Goal: Task Accomplishment & Management: Use online tool/utility

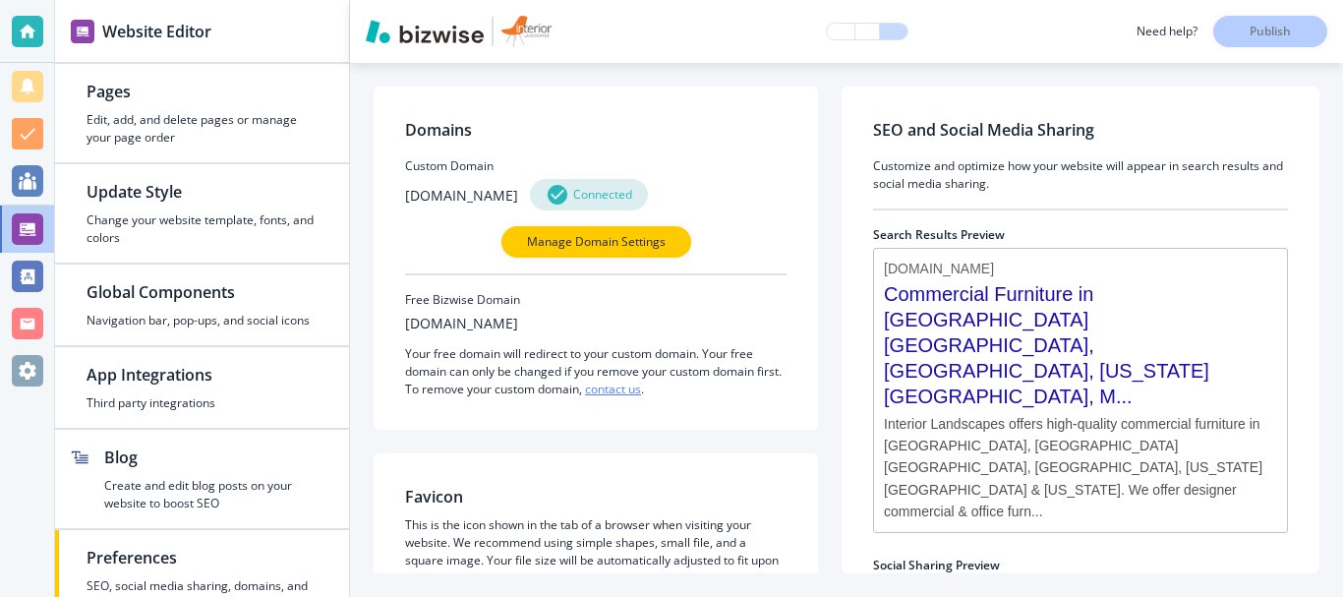
scroll to position [51, 0]
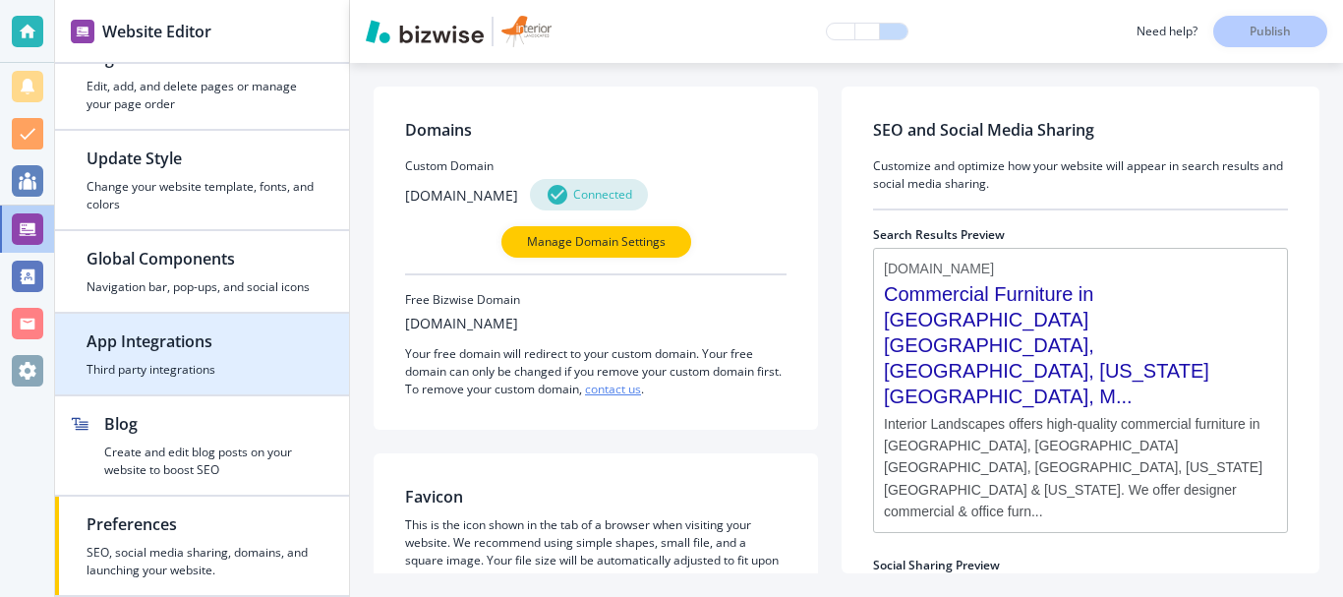
click at [173, 356] on div "button" at bounding box center [202, 357] width 231 height 8
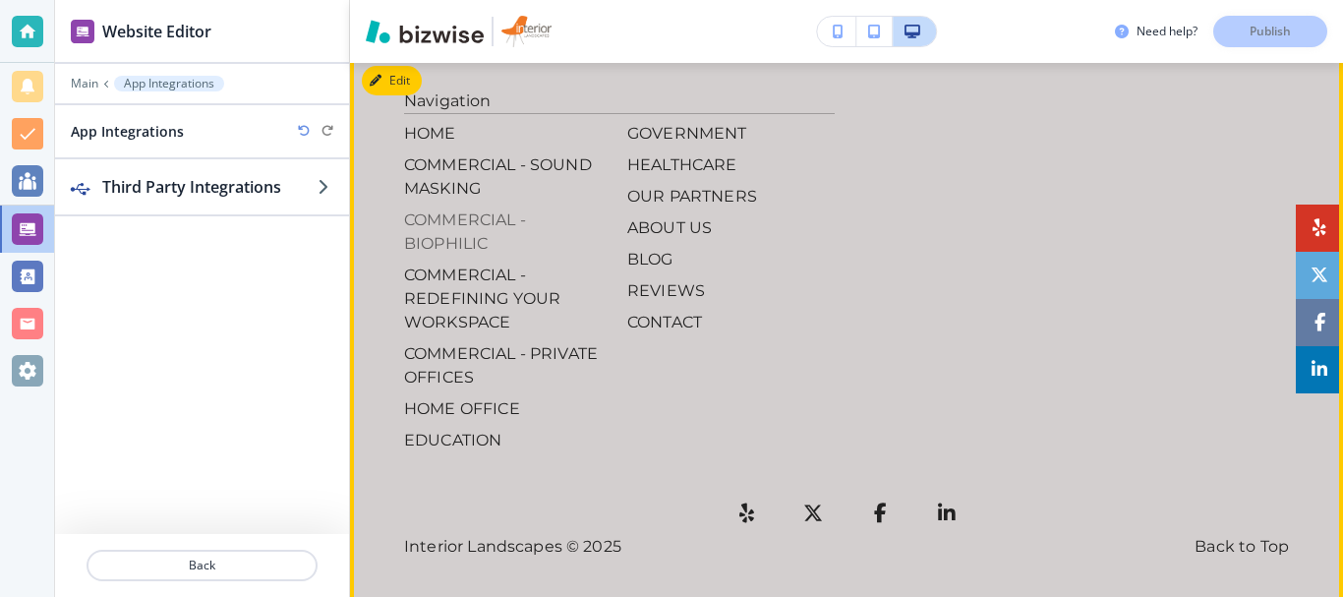
scroll to position [4269, 0]
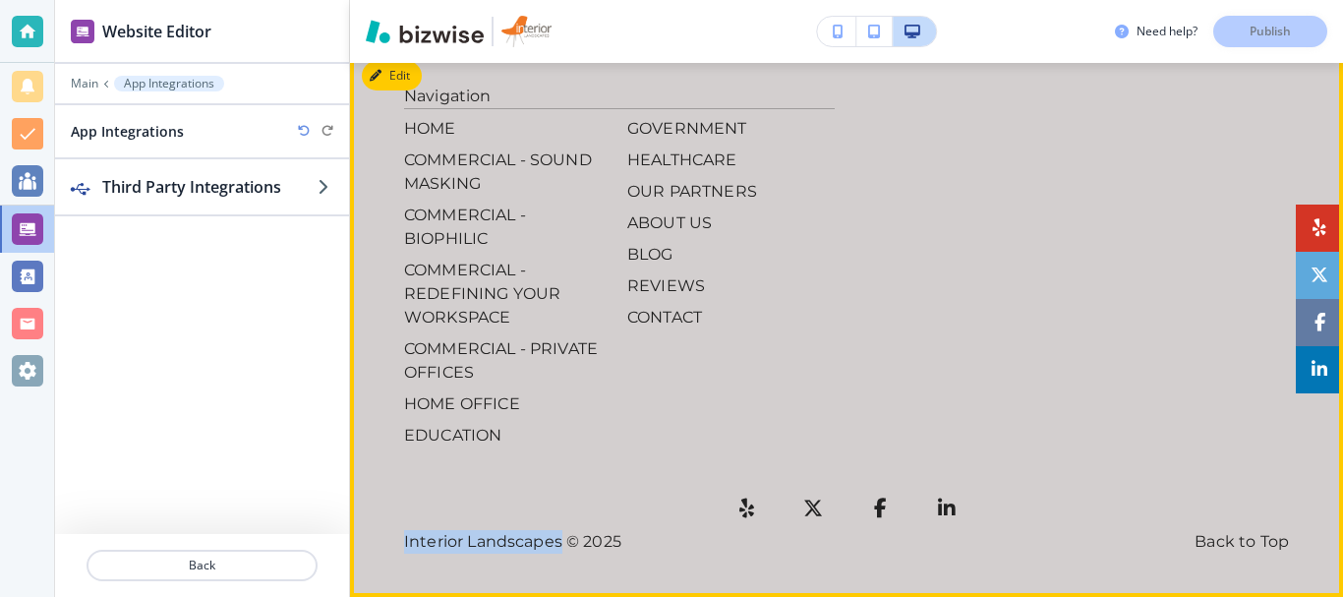
drag, startPoint x: 552, startPoint y: 542, endPoint x: 387, endPoint y: 551, distance: 165.5
click at [387, 551] on footer "Navigation HOME COMMERCIAL - SOUND MASKING COMMERCIAL - BIOPHILIC COMMERCIAL - …" at bounding box center [846, 323] width 993 height 548
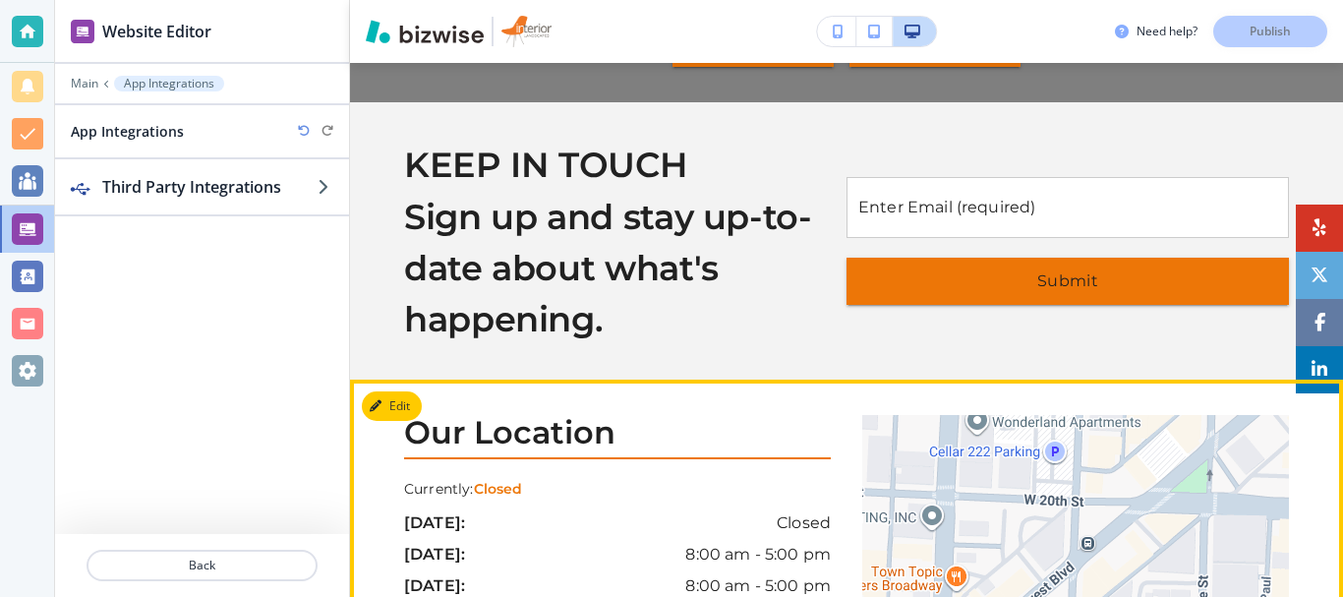
scroll to position [3442, 0]
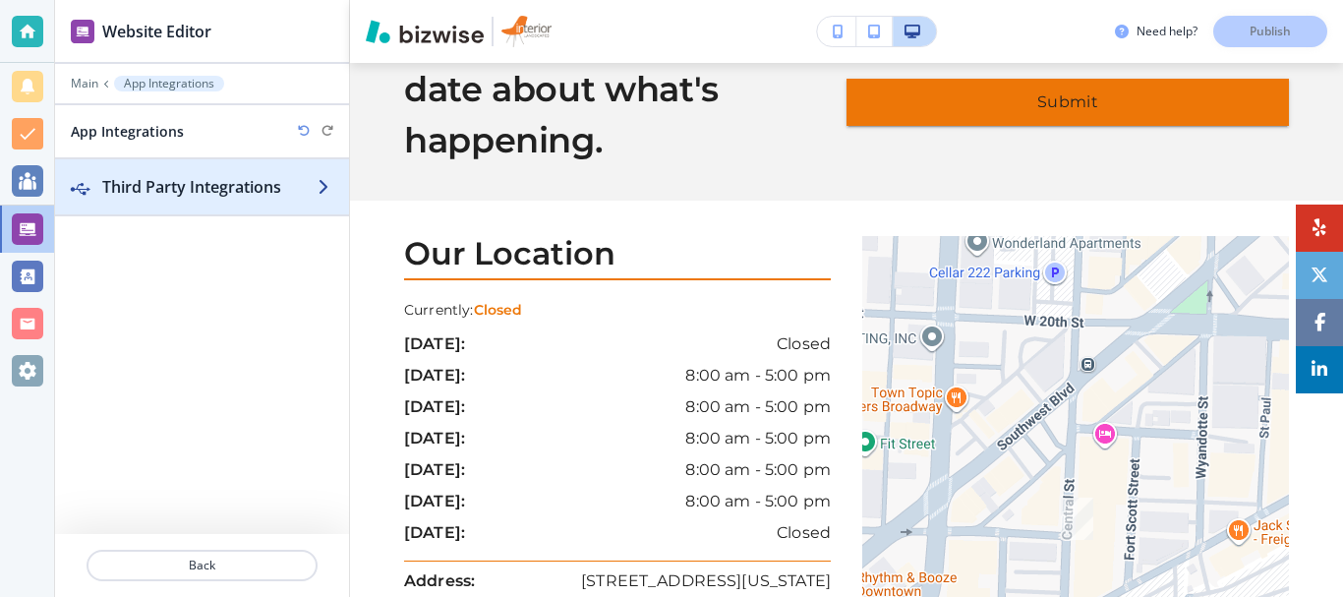
click at [254, 185] on h2 "Third Party Integrations" at bounding box center [209, 187] width 215 height 24
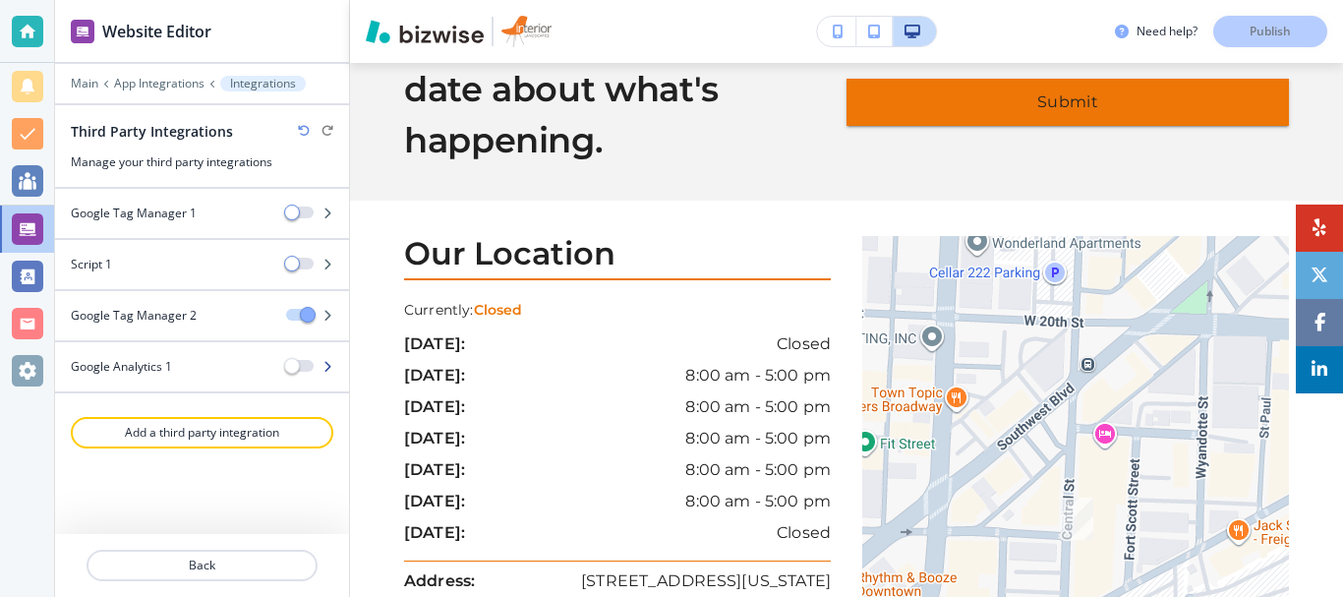
click at [159, 367] on h4 "Google Analytics 1" at bounding box center [121, 367] width 101 height 18
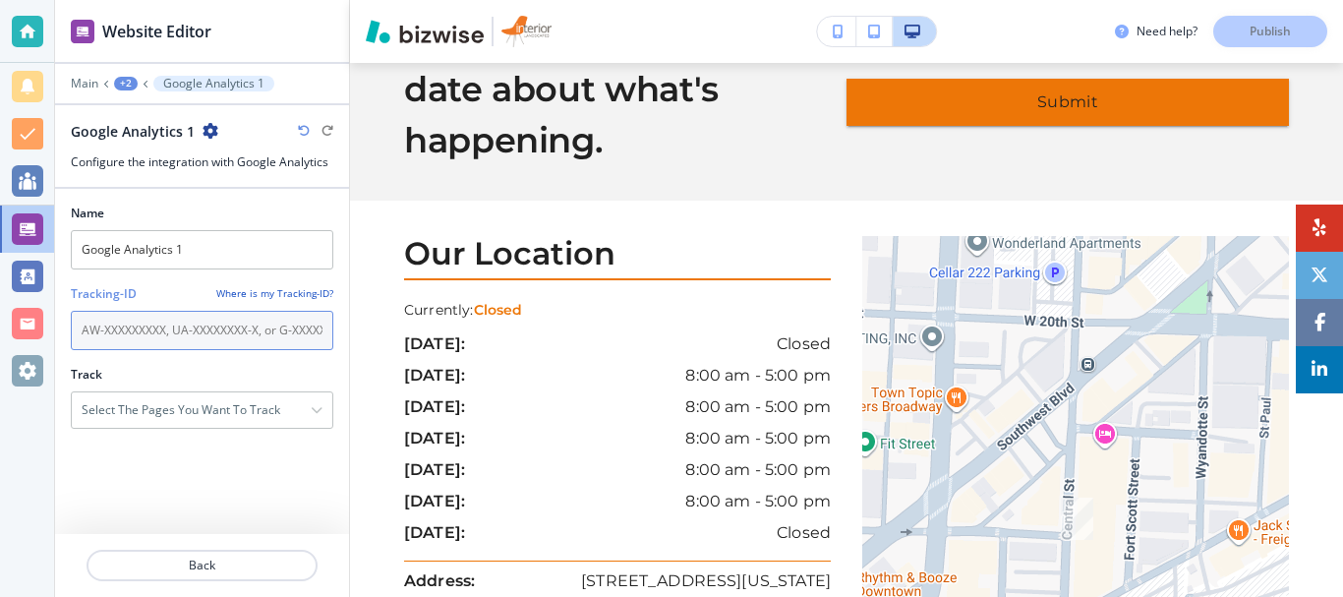
click at [134, 336] on input "text" at bounding box center [202, 330] width 263 height 39
paste input "G-GHH6JQYBM0"
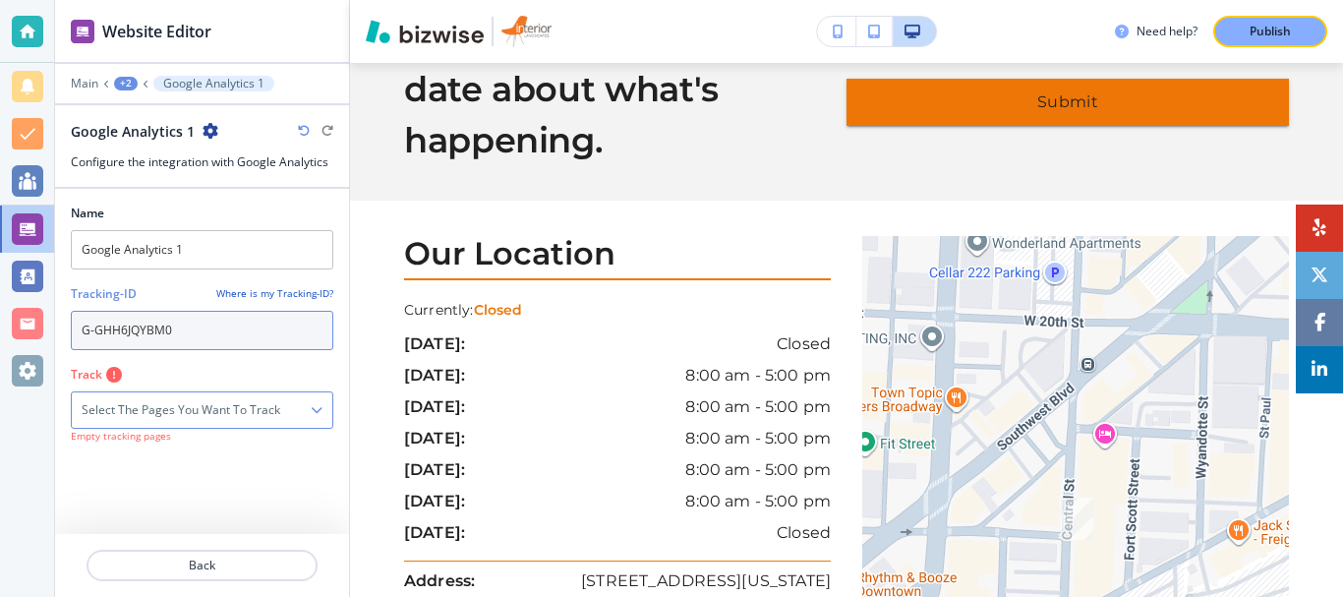
type input "G-GHH6JQYBM0"
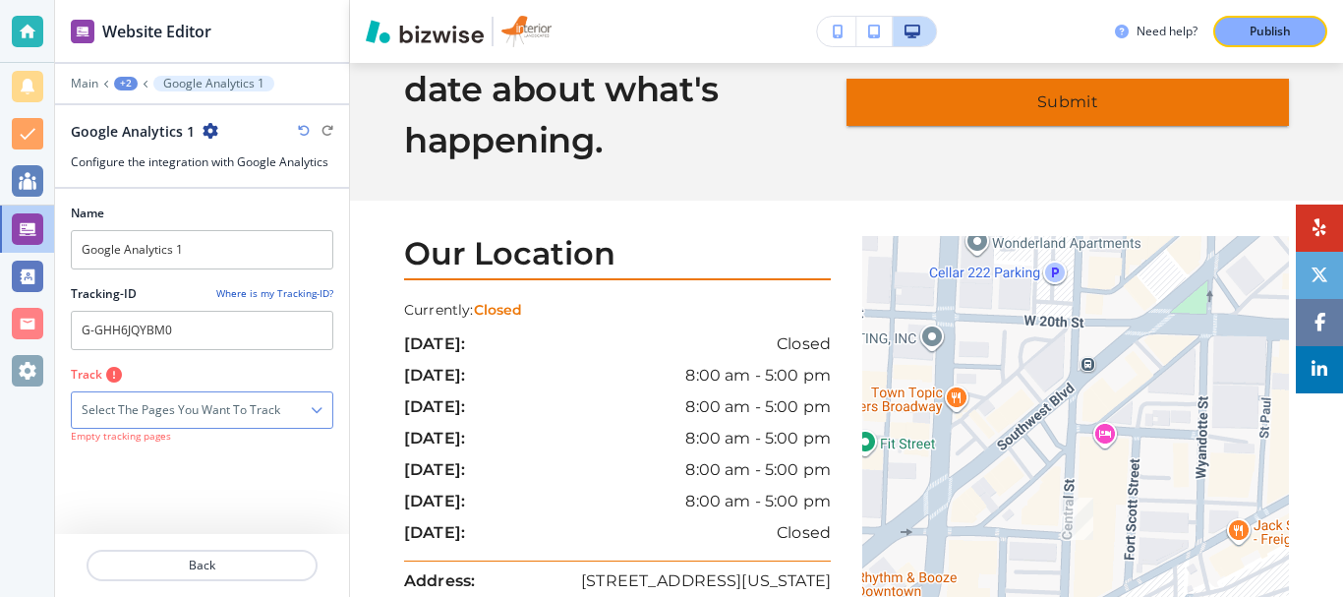
click at [172, 406] on h4 "Select the pages you want to track" at bounding box center [181, 410] width 199 height 18
click at [92, 445] on div "button" at bounding box center [90, 445] width 16 height 16
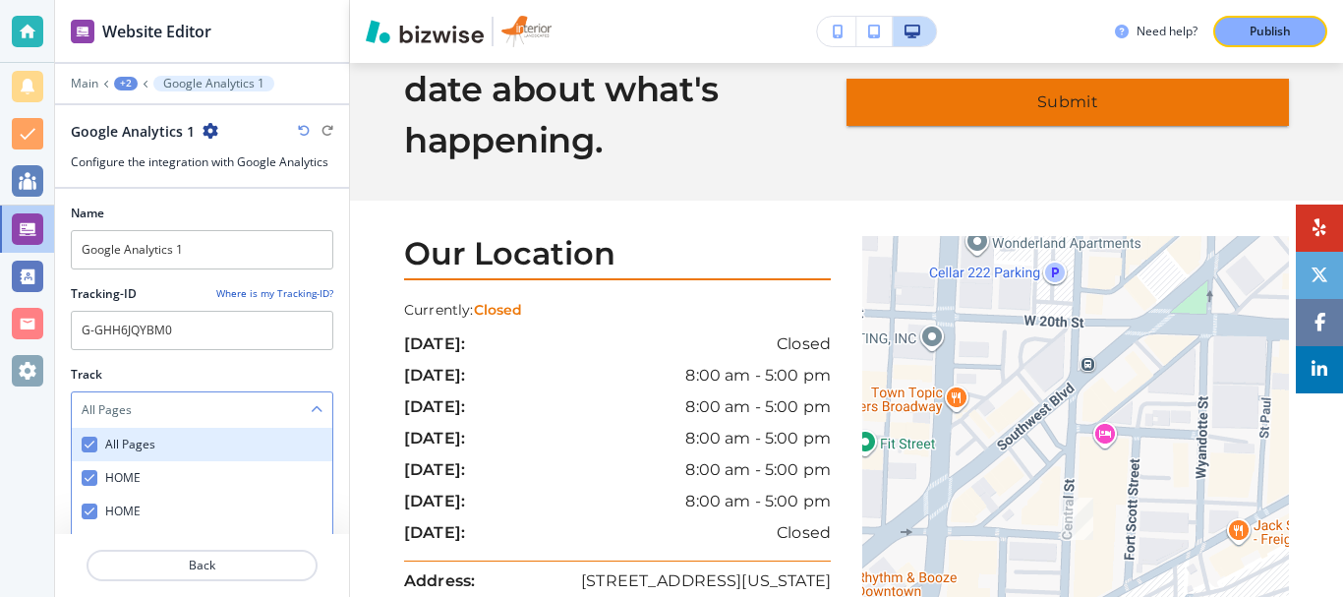
checkbox Pages "true"
checkbox input "true"
checkbox MASKING "true"
checkbox input "true"
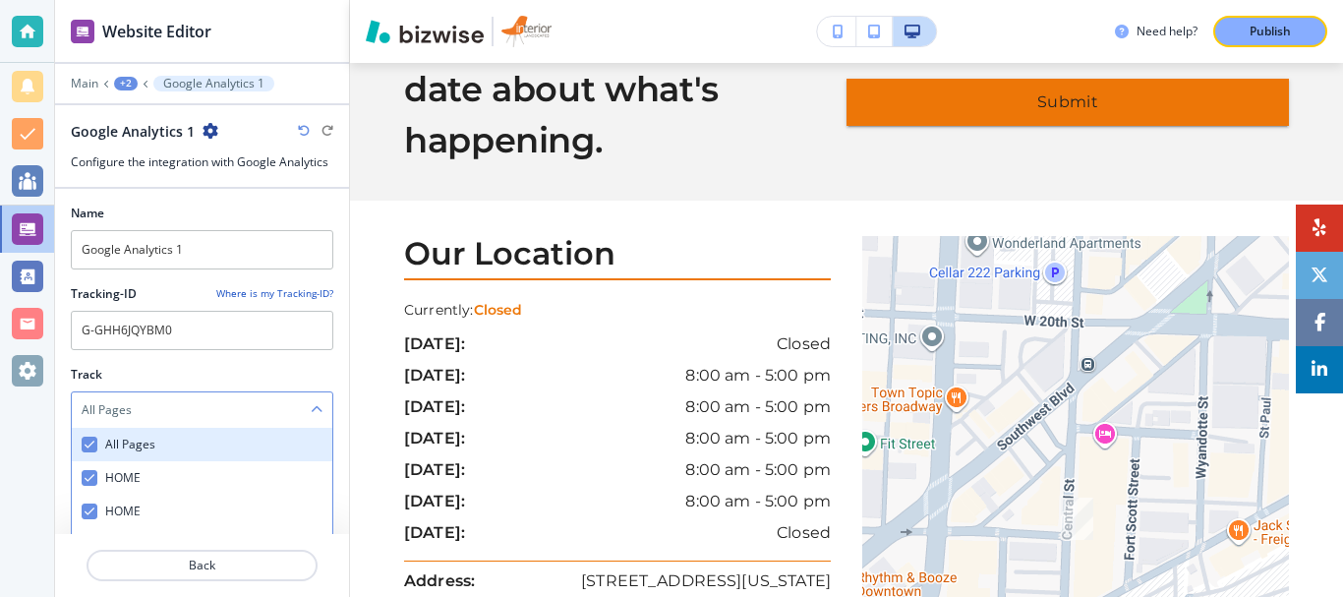
checkbox WORKSPACE "true"
checkbox OFFICES "true"
checkbox OFFICE "true"
checkbox input "true"
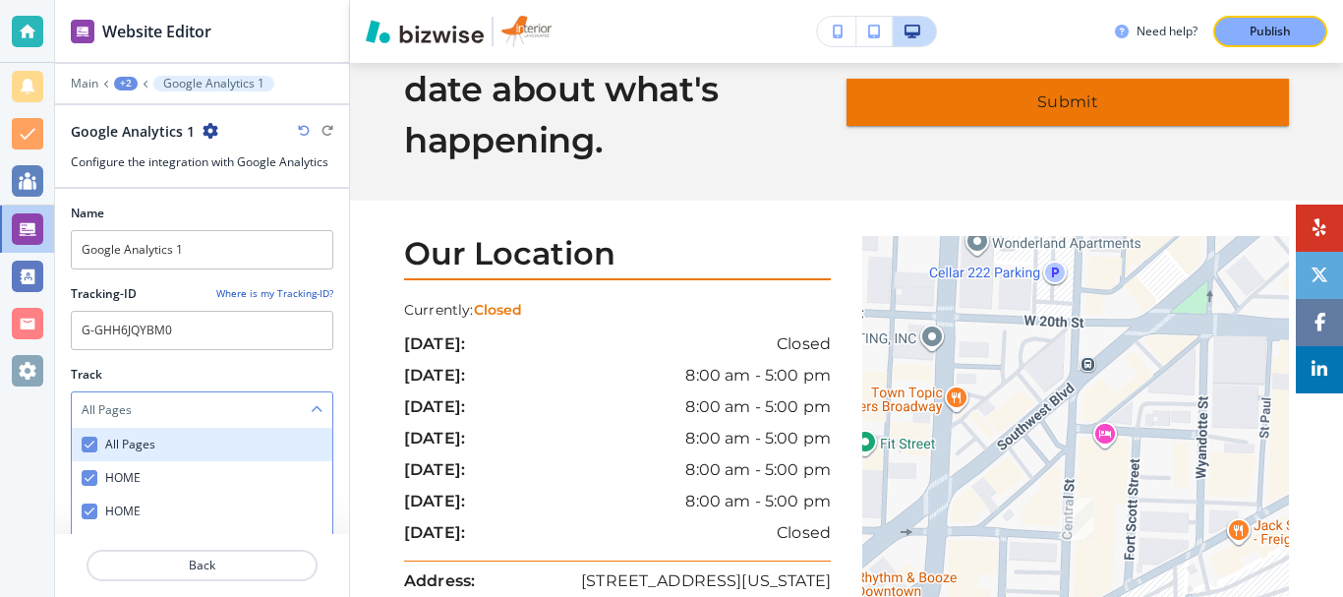
checkbox input "true"
checkbox PARTNERS "true"
checkbox input "true"
checkbox US "true"
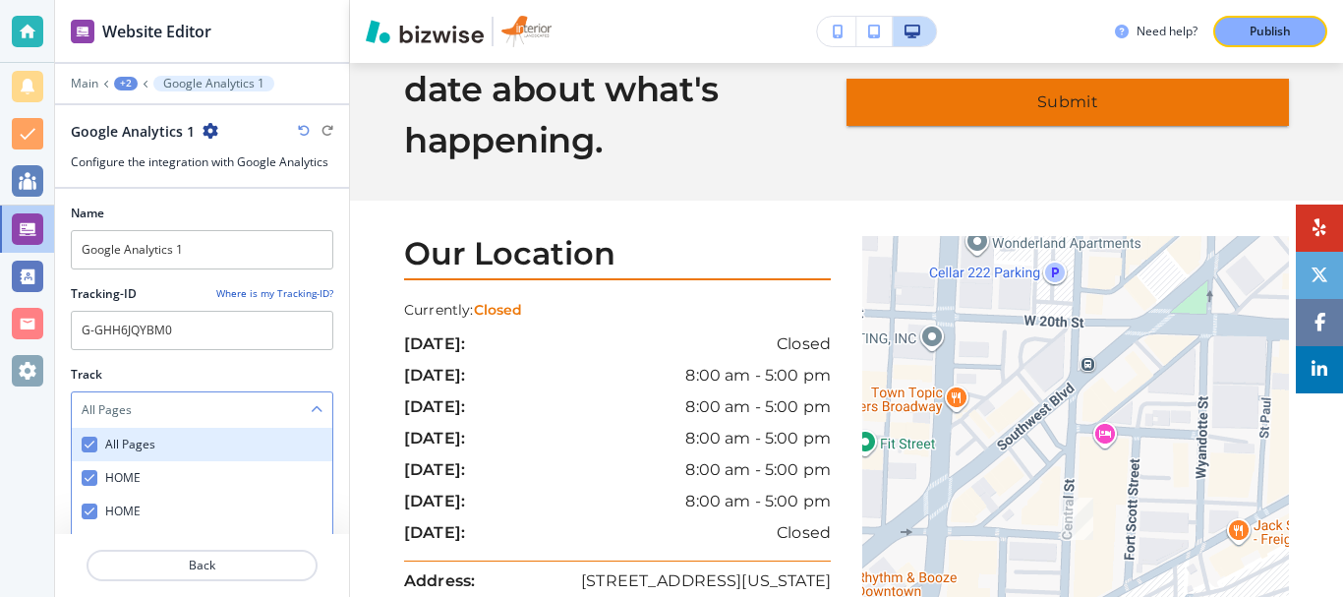
checkbox input "true"
checkbox FUTURE "true"
checkbox FORM "true"
checkbox BOY "true"
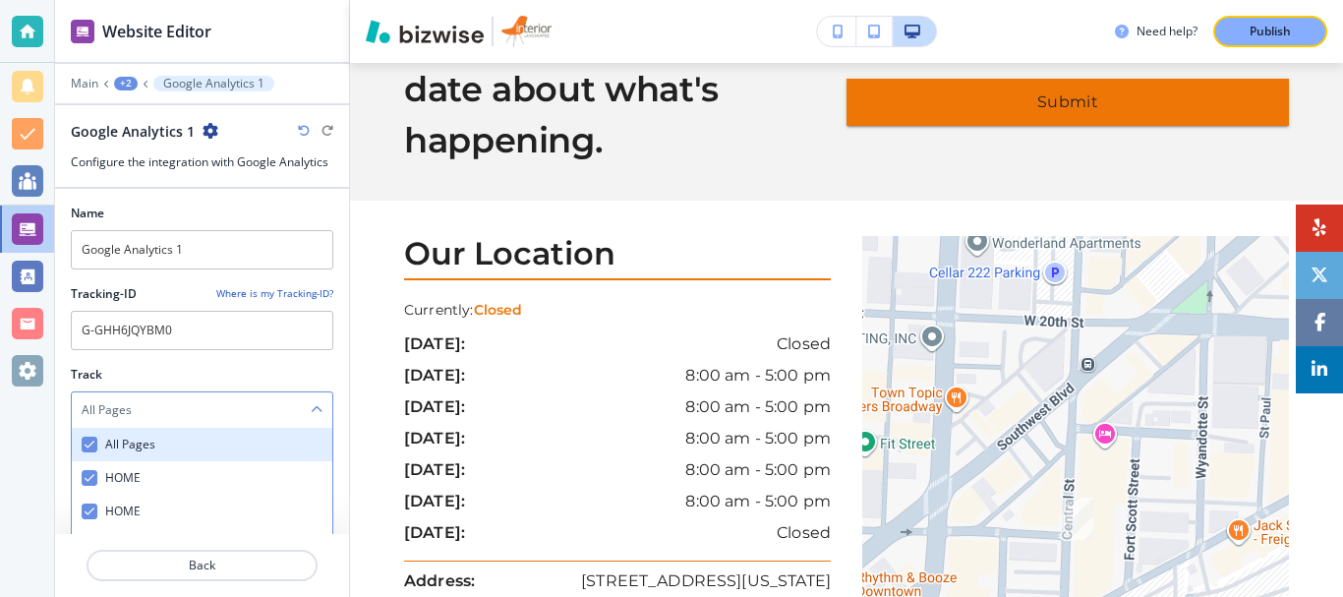
checkbox input "true"
checkbox Home "true"
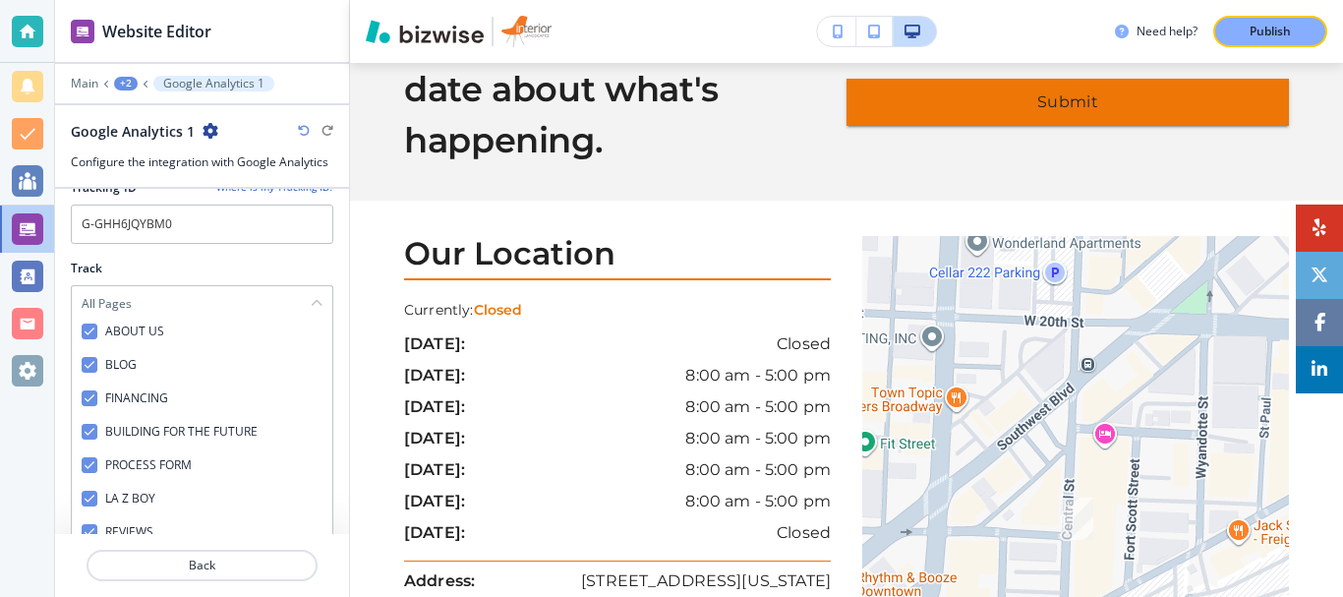
scroll to position [0, 0]
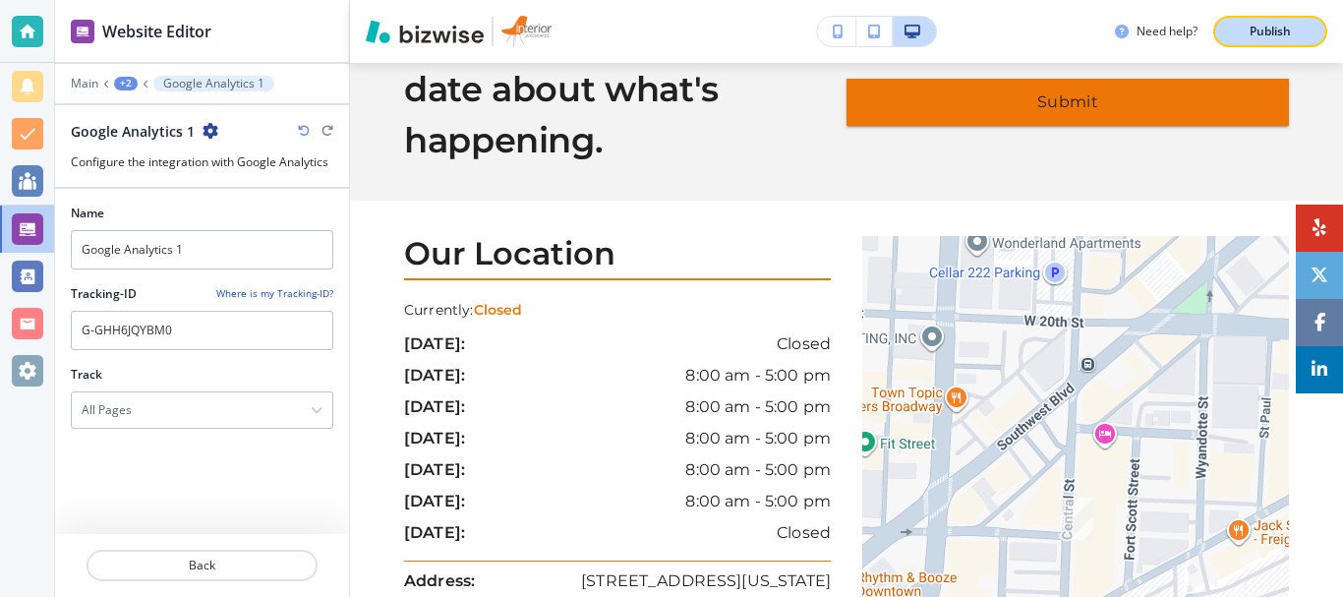
click at [1271, 30] on p "Publish" at bounding box center [1270, 32] width 41 height 18
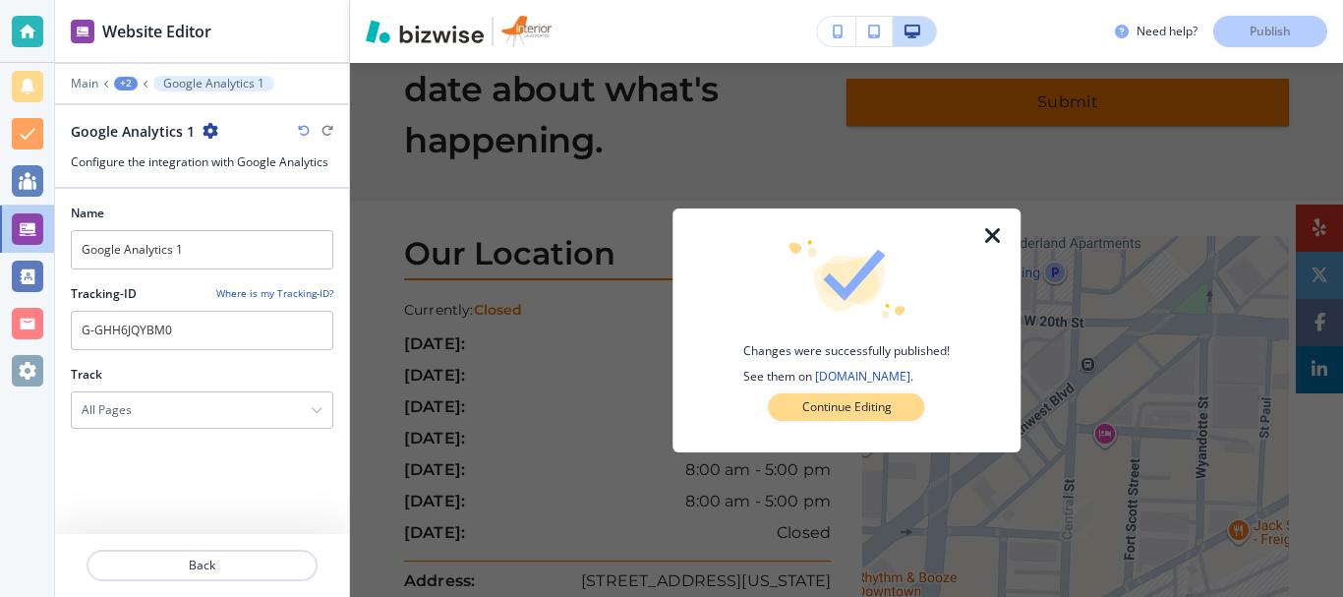
click at [853, 409] on p "Continue Editing" at bounding box center [847, 407] width 89 height 18
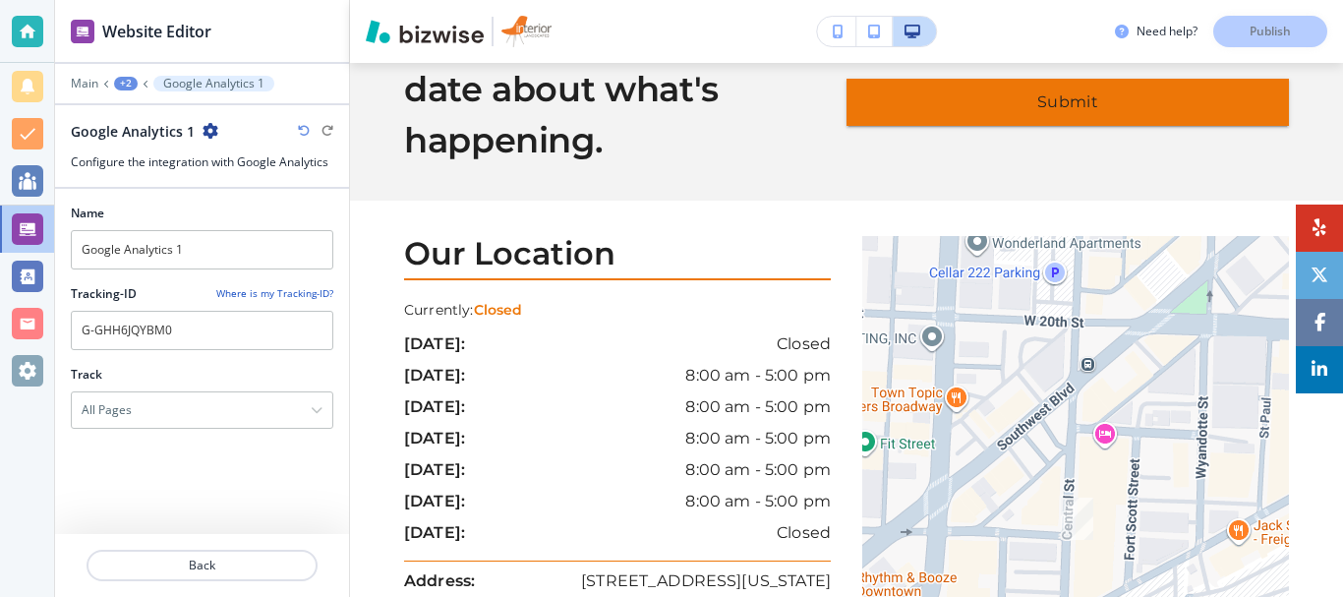
click at [179, 496] on div "Name Google Analytics 1 Tracking-ID Where is my Tracking-ID? G-GHH6JQYBM0 Track…" at bounding box center [202, 361] width 263 height 345
click at [1282, 27] on div "Need help? Publish" at bounding box center [1229, 31] width 228 height 31
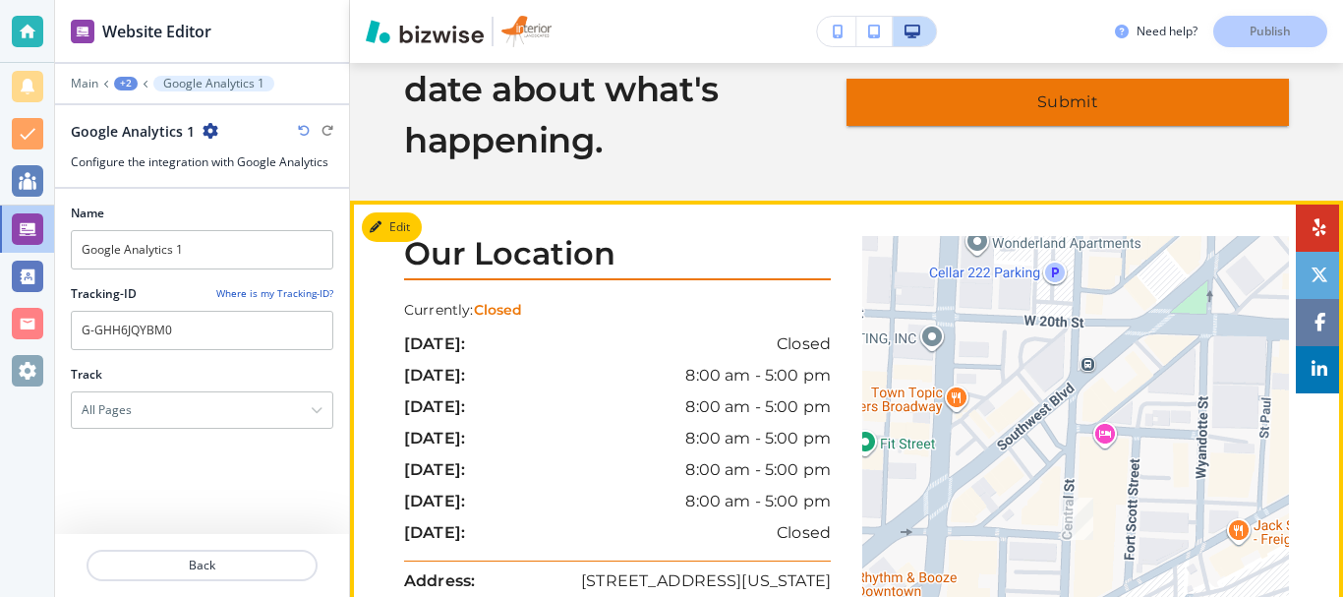
click at [350, 324] on div "Our Location Currently: Closed [DATE]: Closed [DATE]: 8:00 am - 5:00 pm [DATE]:…" at bounding box center [846, 538] width 993 height 605
click at [350, 329] on div "Our Location Currently: Closed [DATE]: Closed [DATE]: 8:00 am - 5:00 pm [DATE]:…" at bounding box center [846, 538] width 993 height 605
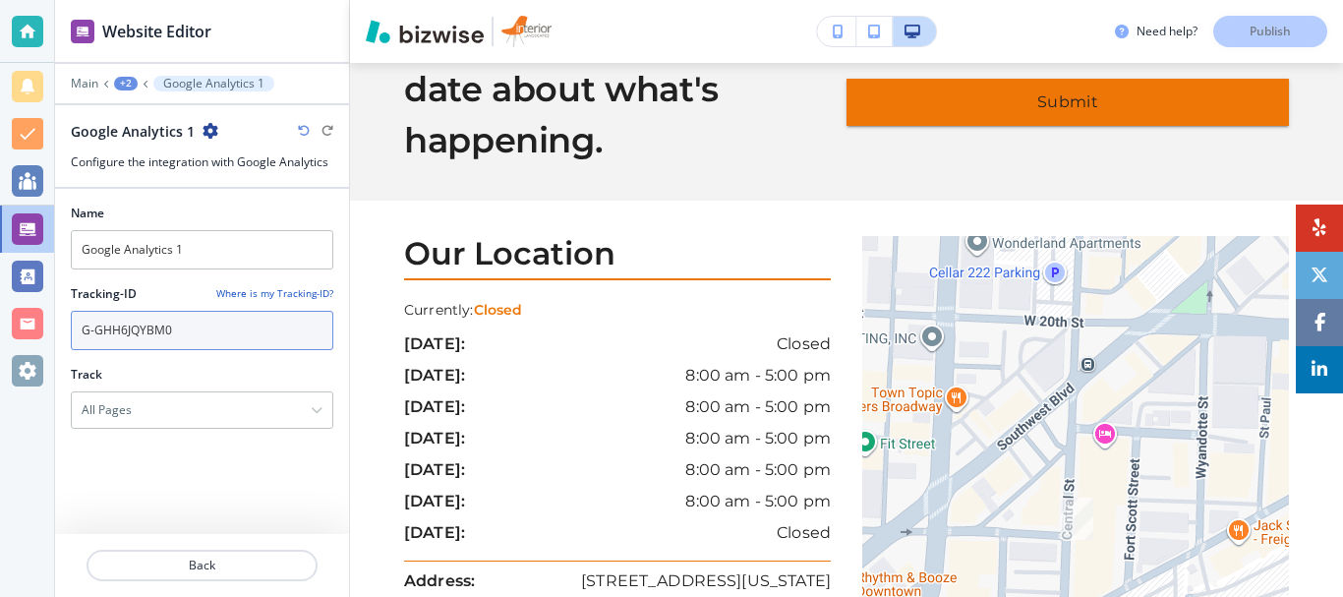
click at [326, 321] on input "G-GHH6JQYBM0" at bounding box center [202, 330] width 263 height 39
